Goal: Find specific page/section: Find specific page/section

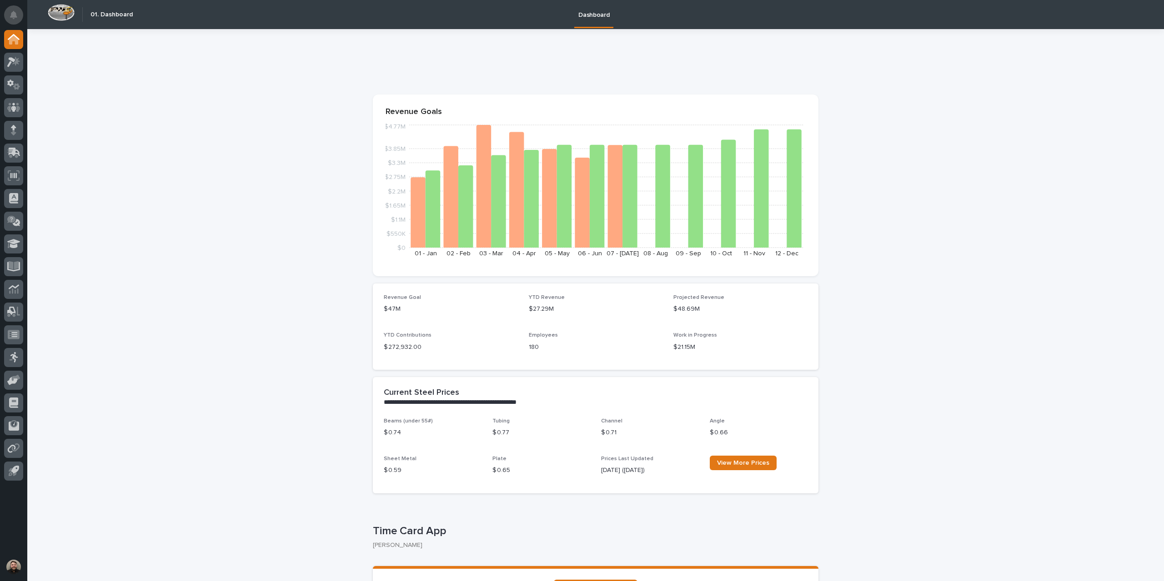
click at [5, 16] on button "Notifications" at bounding box center [13, 14] width 19 height 19
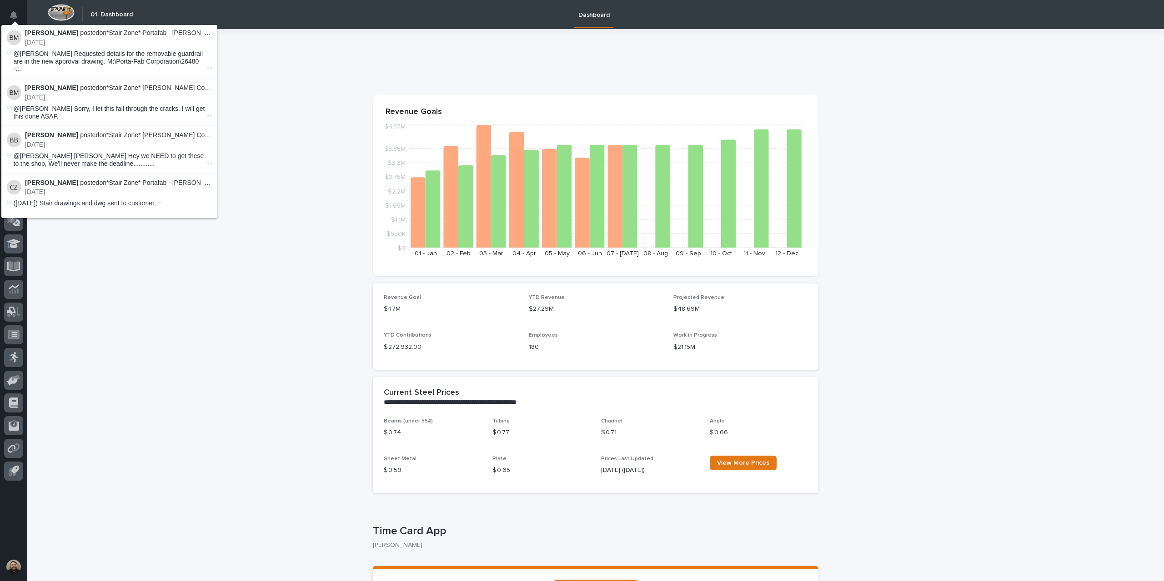
scroll to position [591, 0]
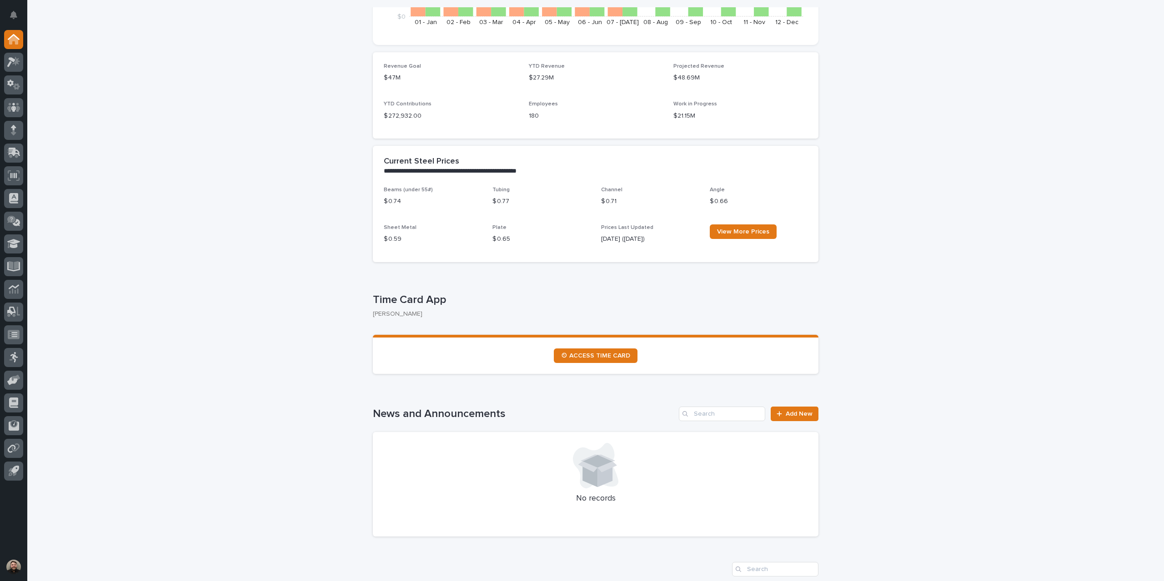
scroll to position [0, 0]
